Goal: Check status: Check status

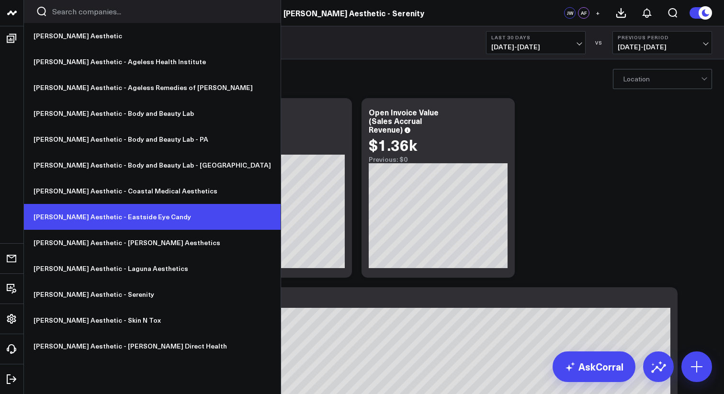
click at [121, 211] on link "[PERSON_NAME] Aesthetic - Eastside Eye Candy" at bounding box center [152, 217] width 257 height 26
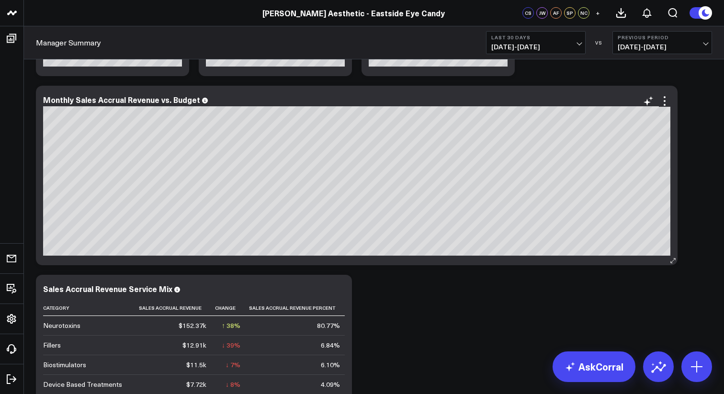
scroll to position [191, 0]
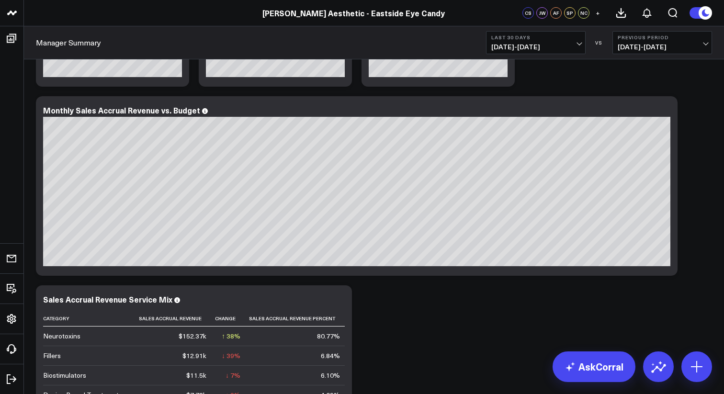
click at [557, 47] on span "[DATE] - [DATE]" at bounding box center [535, 47] width 89 height 8
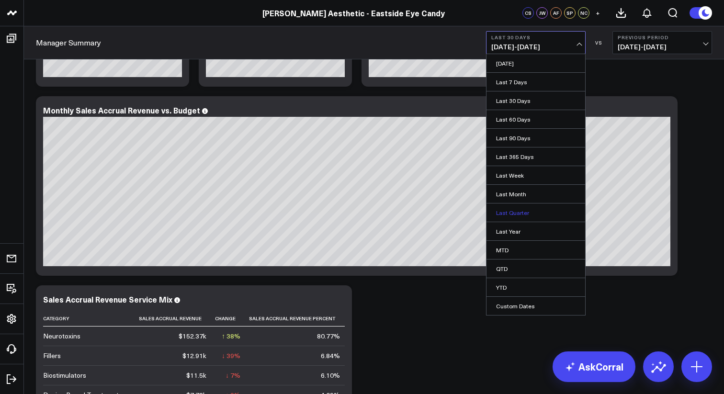
click at [540, 213] on link "Last Quarter" at bounding box center [536, 213] width 99 height 18
